Goal: Answer question/provide support: Share knowledge or assist other users

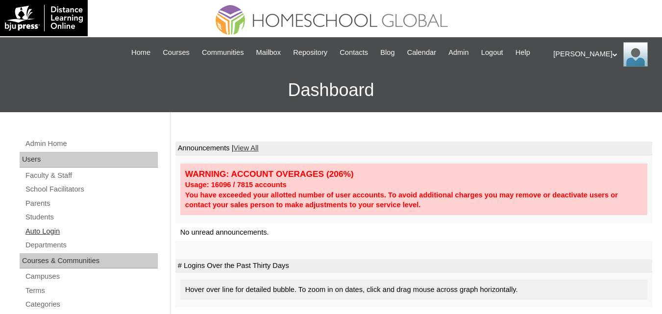
click at [42, 238] on link "Auto Login" at bounding box center [91, 232] width 133 height 12
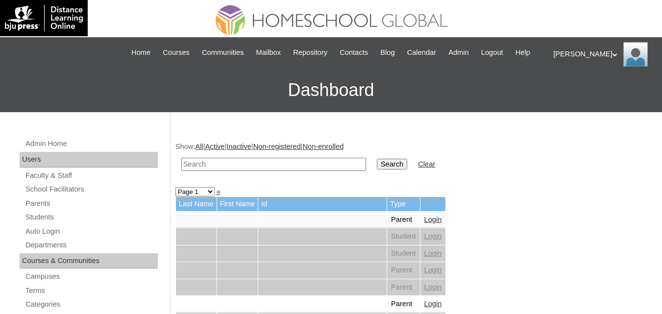
click at [261, 171] on input "text" at bounding box center [273, 164] width 185 height 13
paste input "[PERSON_NAME]"
type input "[PERSON_NAME]"
click at [377, 170] on input "Search" at bounding box center [392, 164] width 30 height 11
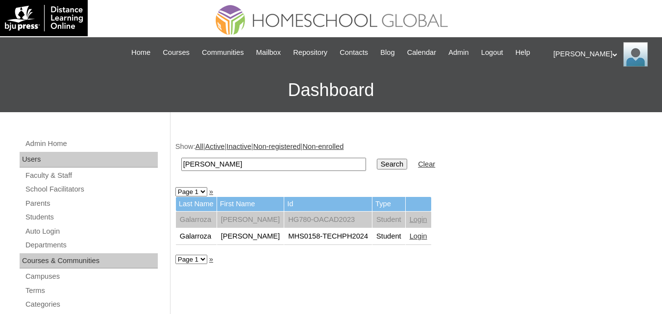
click at [410, 240] on link "Login" at bounding box center [419, 236] width 18 height 8
